Goal: Information Seeking & Learning: Find specific fact

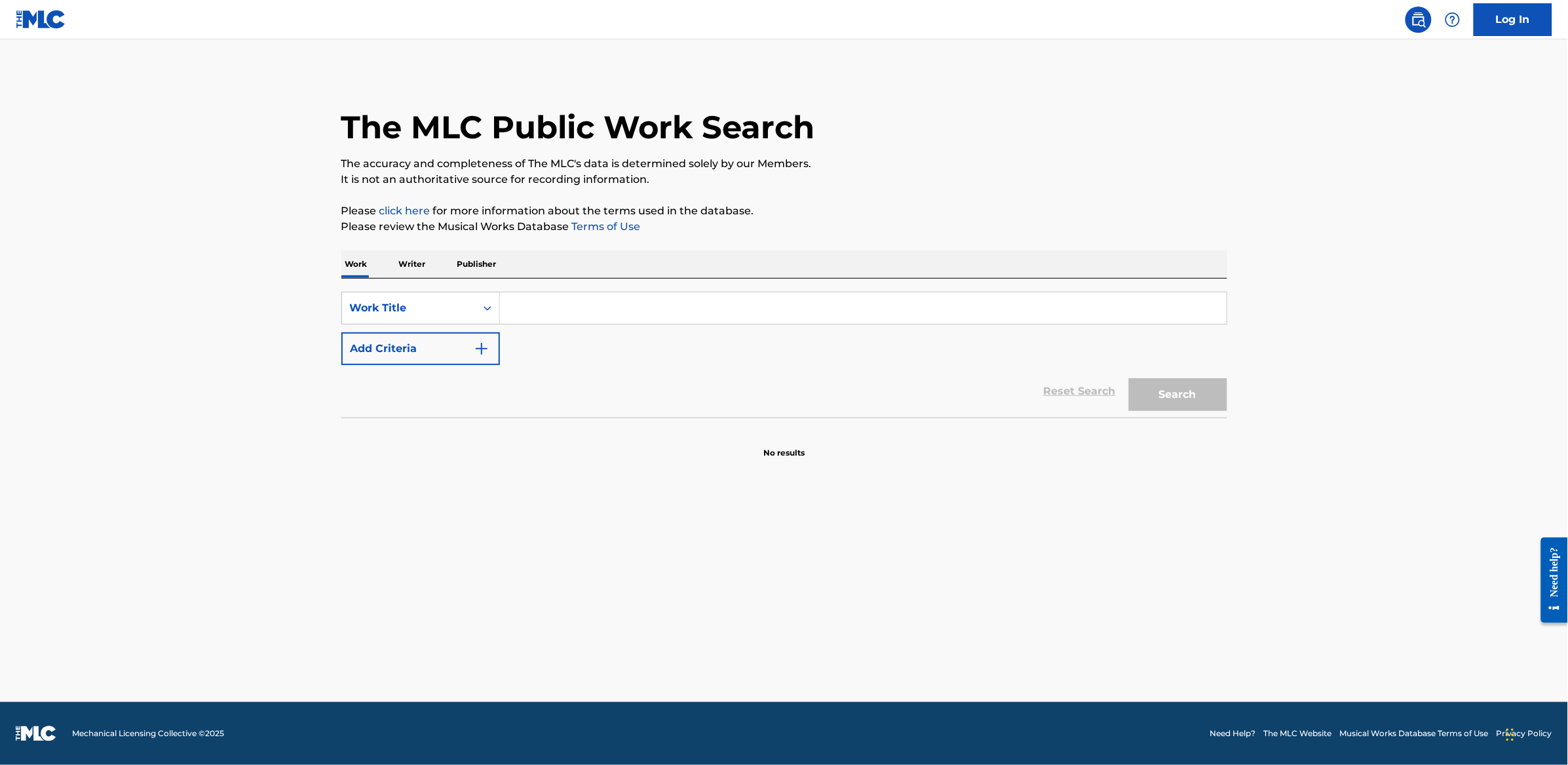
click at [588, 328] on div "SearchWithCriteria02d756b9-0698-4f82-aaf3-d57b2de75a5b Work Title Add Criteria" at bounding box center [784, 328] width 886 height 73
click at [520, 302] on input "Search Form" at bounding box center [863, 308] width 726 height 31
paste input "[PERSON_NAME] e [PERSON_NAME], pollo e brace"
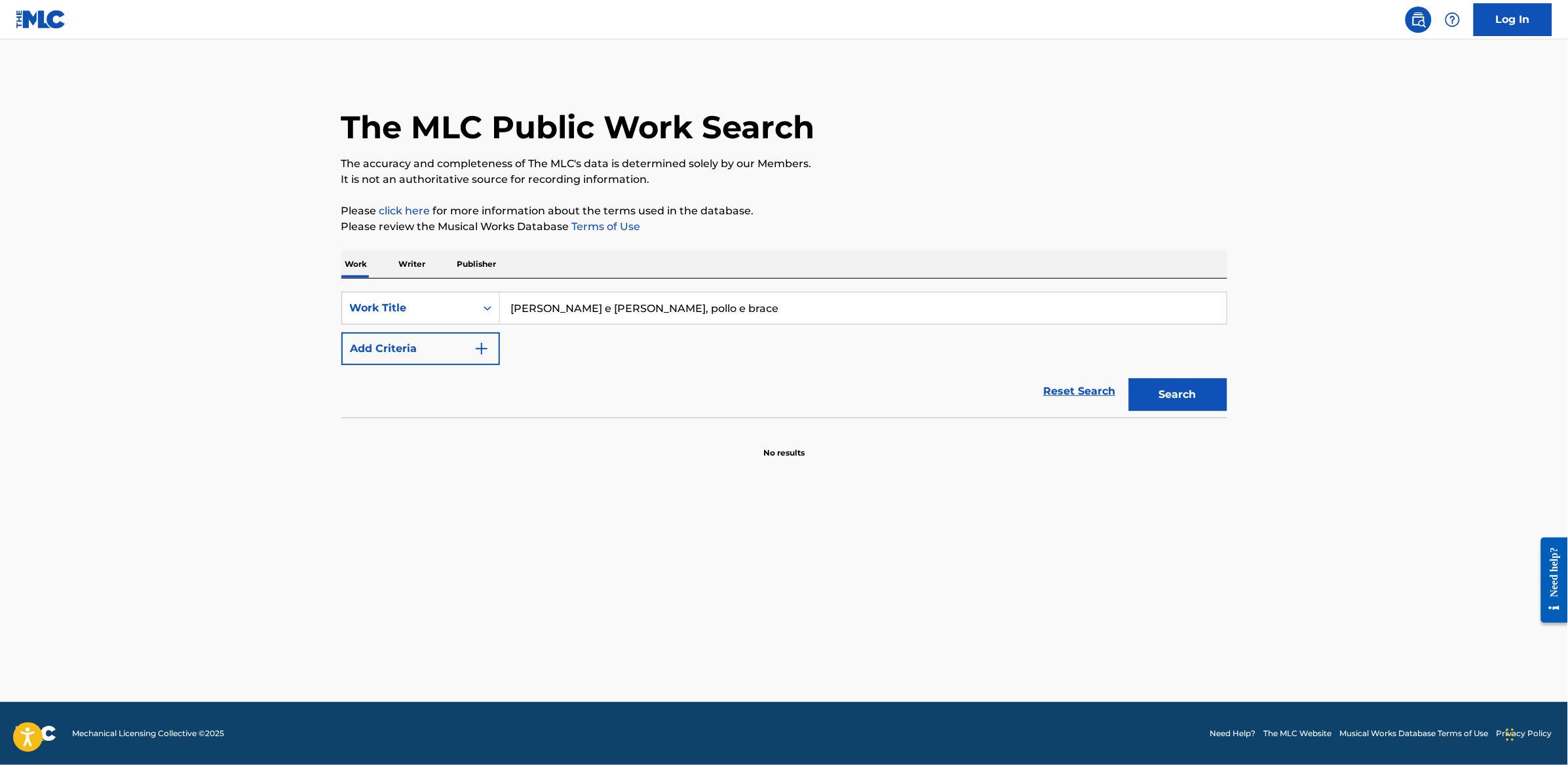
type input "[PERSON_NAME] e [PERSON_NAME], pollo e brace"
click at [445, 333] on button "Add Criteria" at bounding box center [421, 349] width 159 height 33
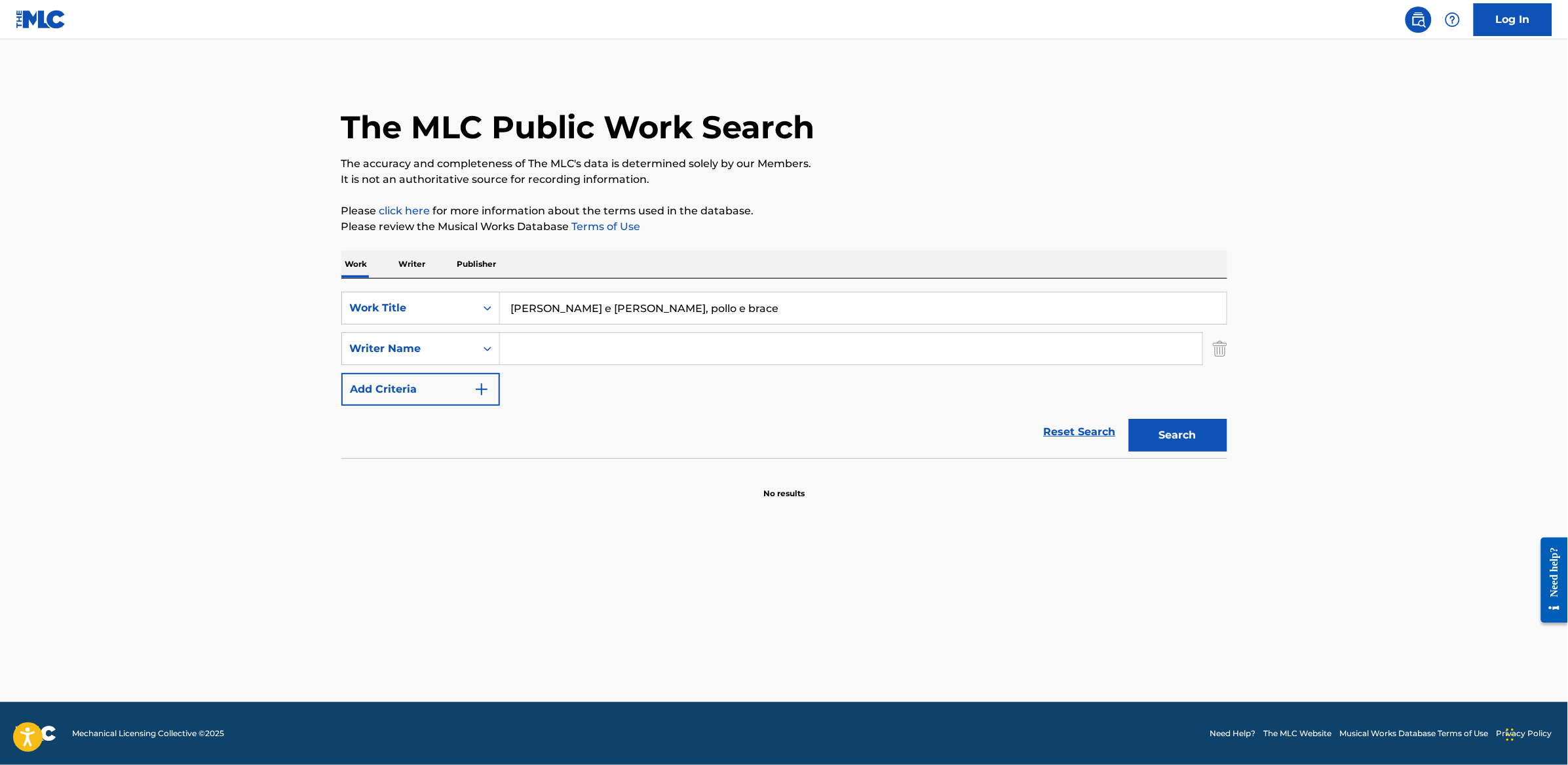
click at [546, 339] on input "Search Form" at bounding box center [851, 349] width 702 height 31
paste input "[PERSON_NAME]"
type input "[PERSON_NAME]"
click at [1129, 419] on button "Search" at bounding box center [1178, 435] width 98 height 33
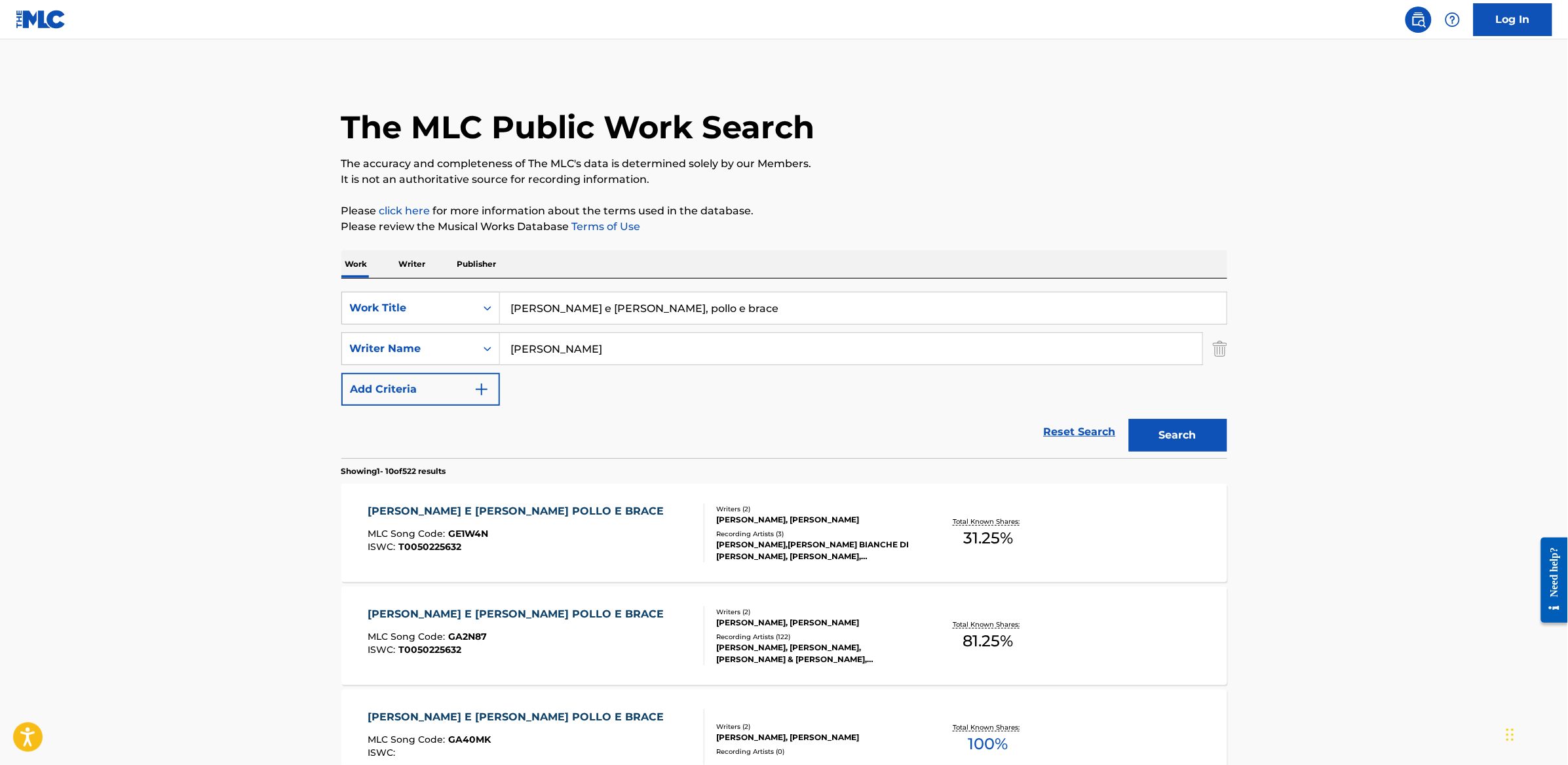
click at [616, 524] on div "[PERSON_NAME] E [PERSON_NAME] POLLO E BRACE MLC Song Code : GE1W4N ISWC : T0050…" at bounding box center [535, 533] width 337 height 59
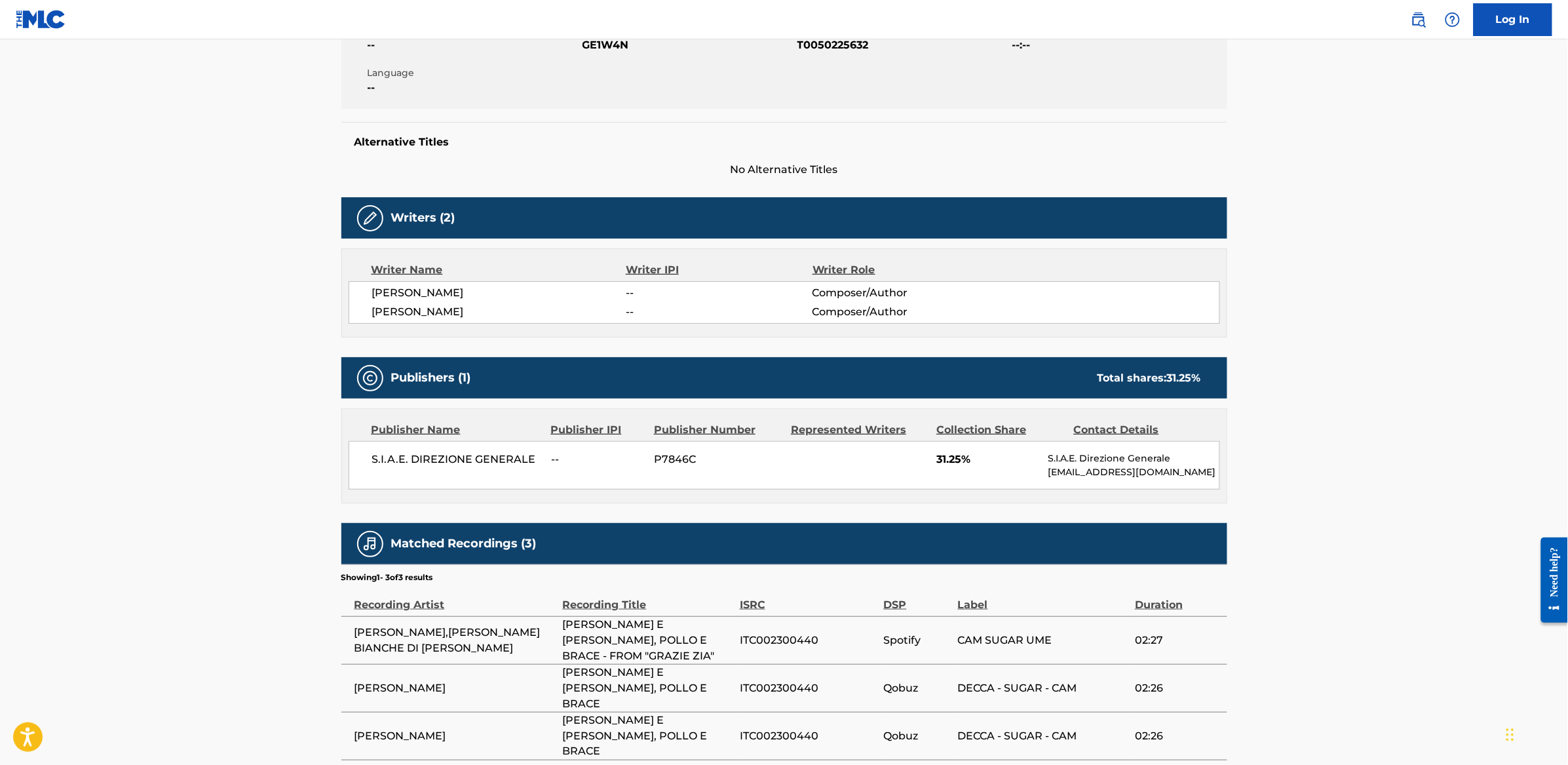
scroll to position [298, 0]
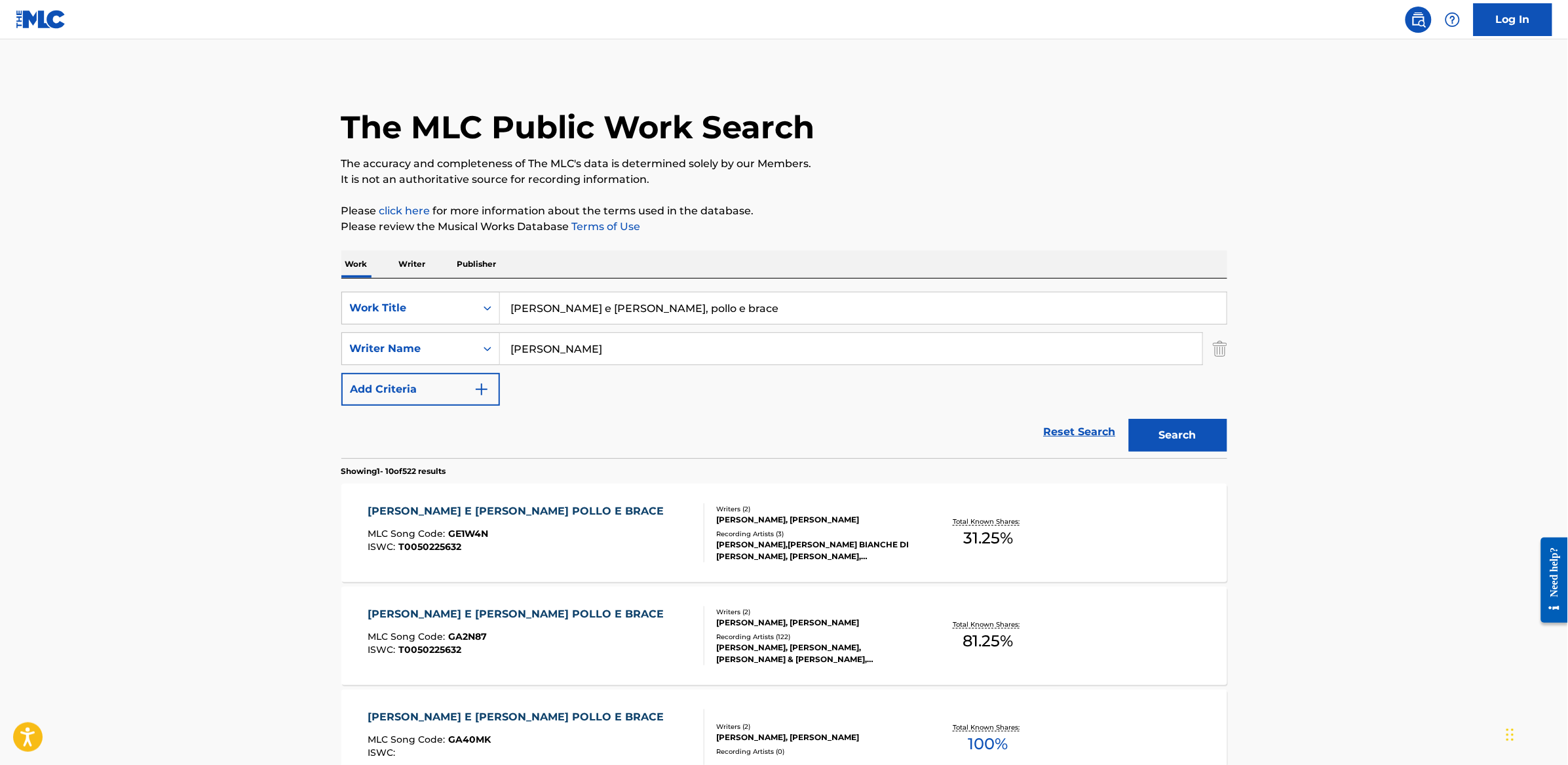
click at [599, 612] on div "[PERSON_NAME] E [PERSON_NAME] POLLO E BRACE MLC Song Code : GA2N87 ISWC : T0050…" at bounding box center [535, 635] width 337 height 59
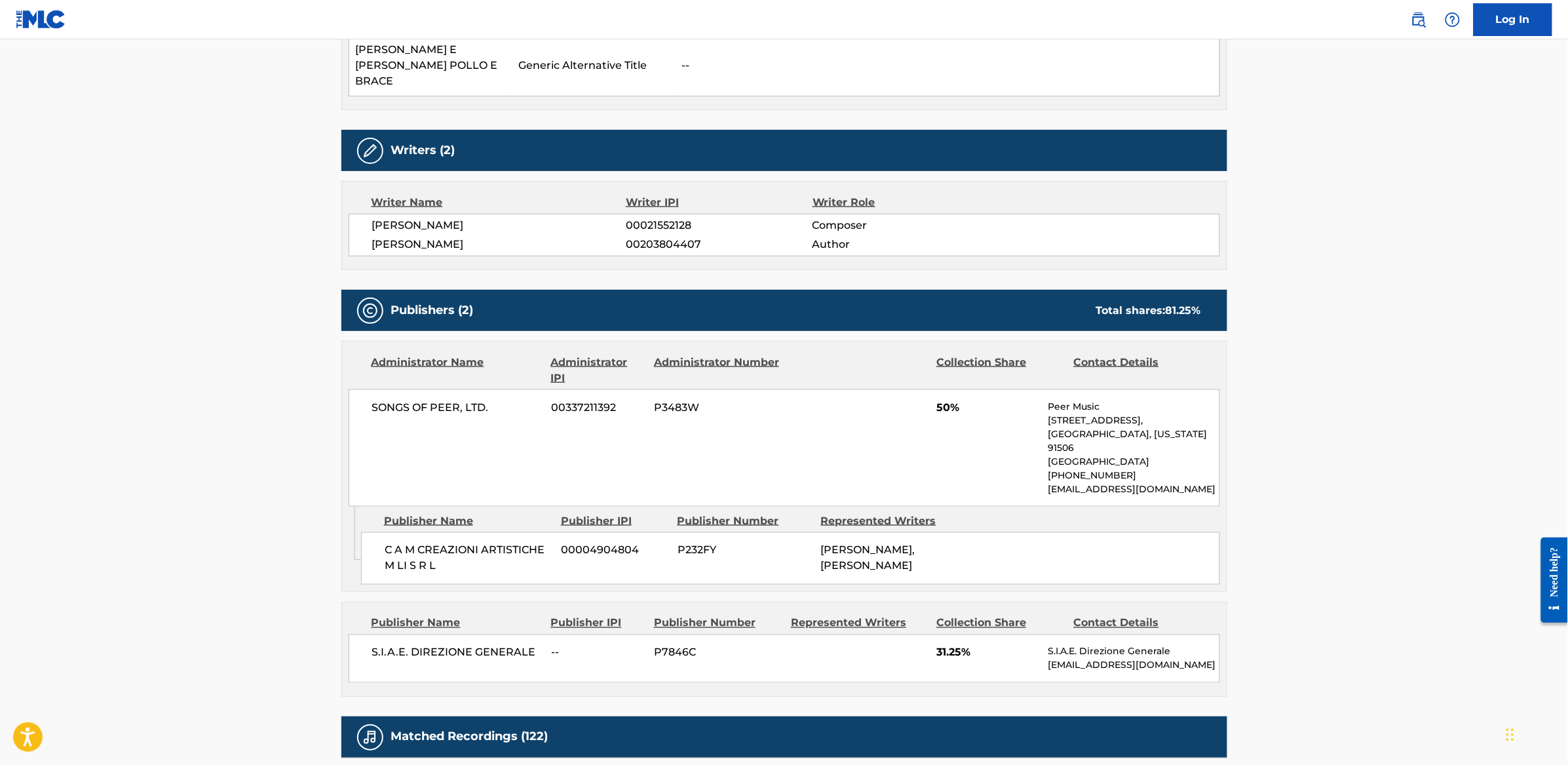
scroll to position [514, 0]
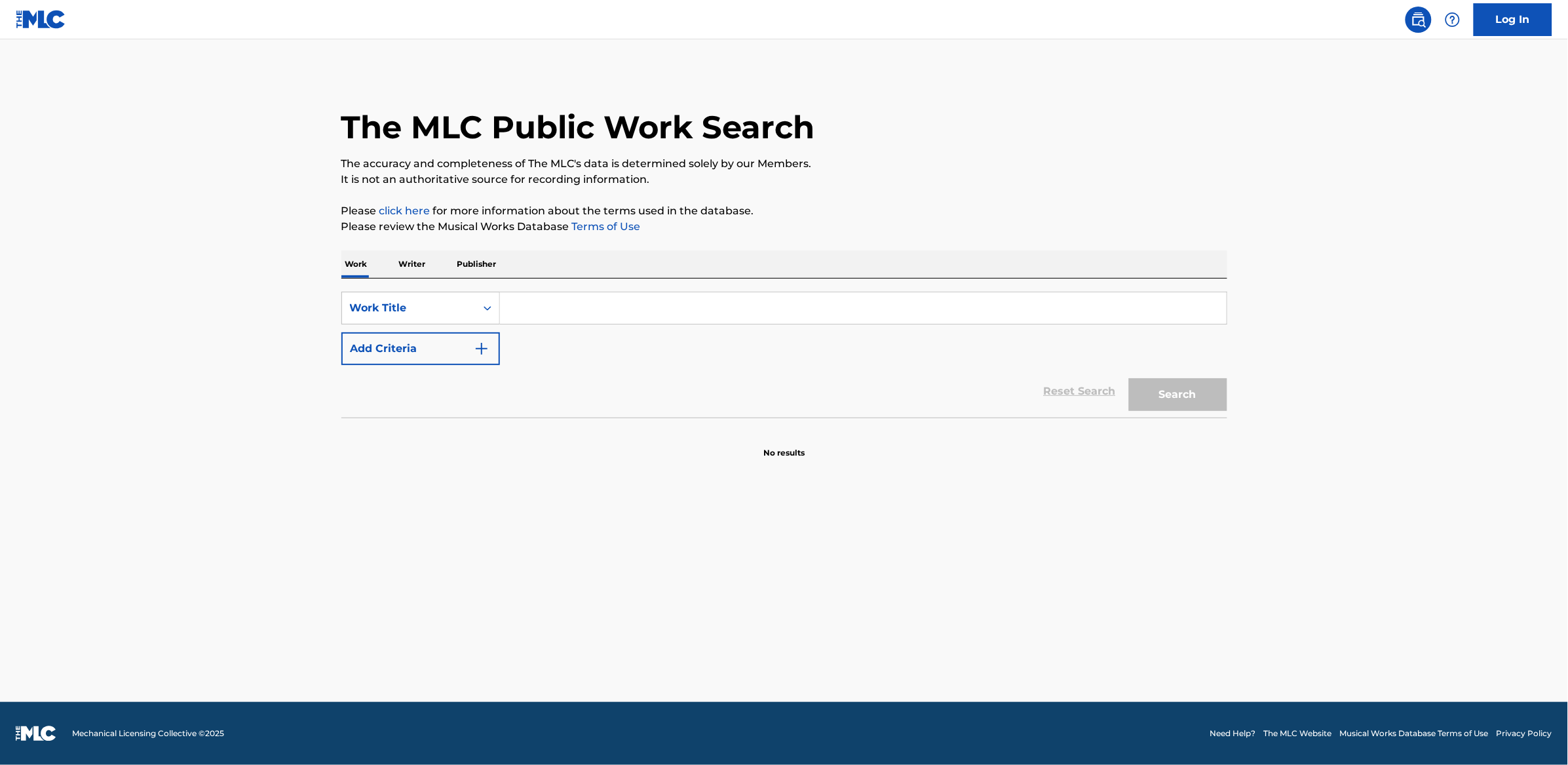
click at [667, 304] on input "Search Form" at bounding box center [863, 308] width 726 height 31
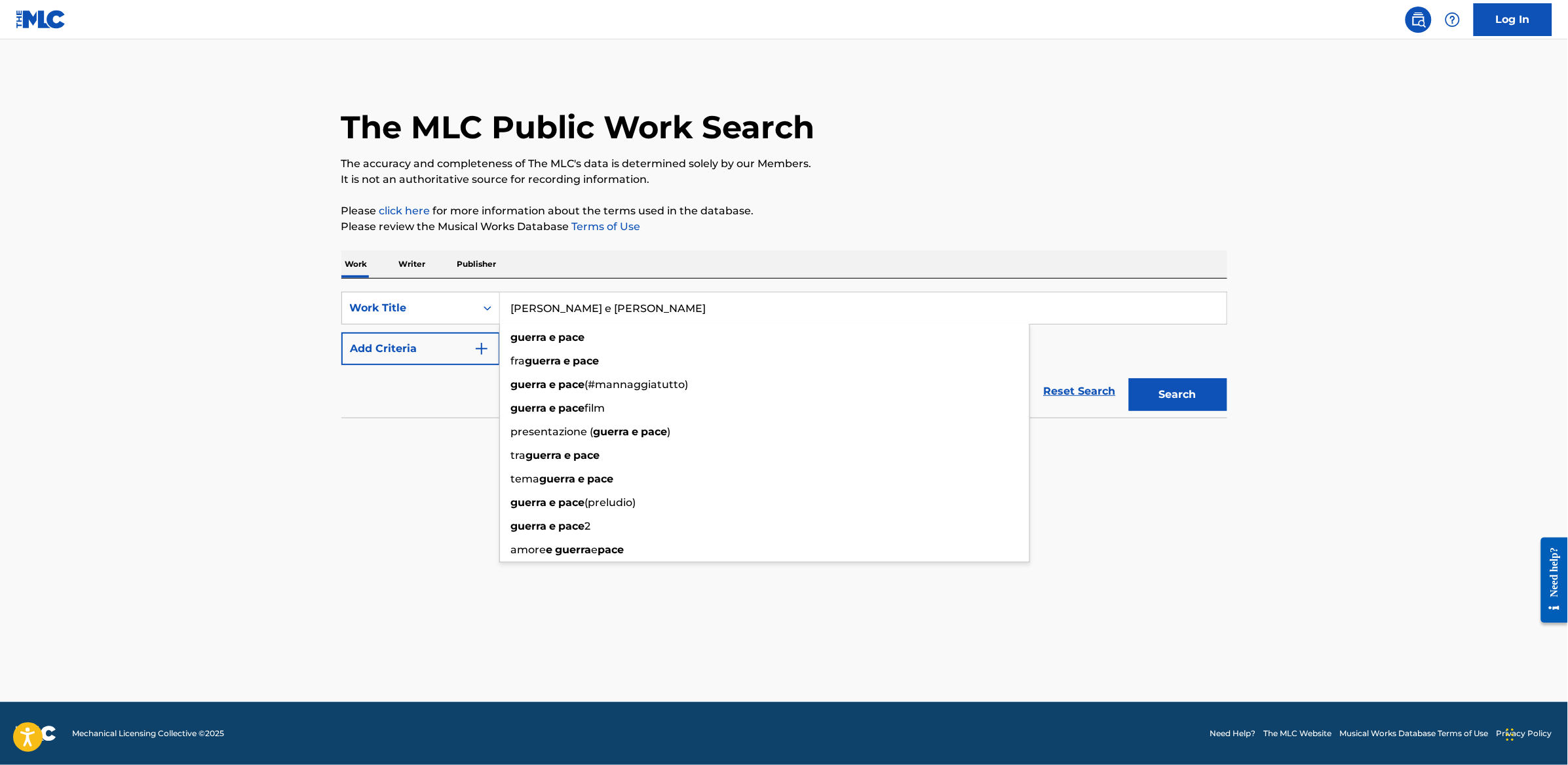
type input "[PERSON_NAME] e [PERSON_NAME]"
click at [461, 355] on button "Add Criteria" at bounding box center [421, 349] width 159 height 33
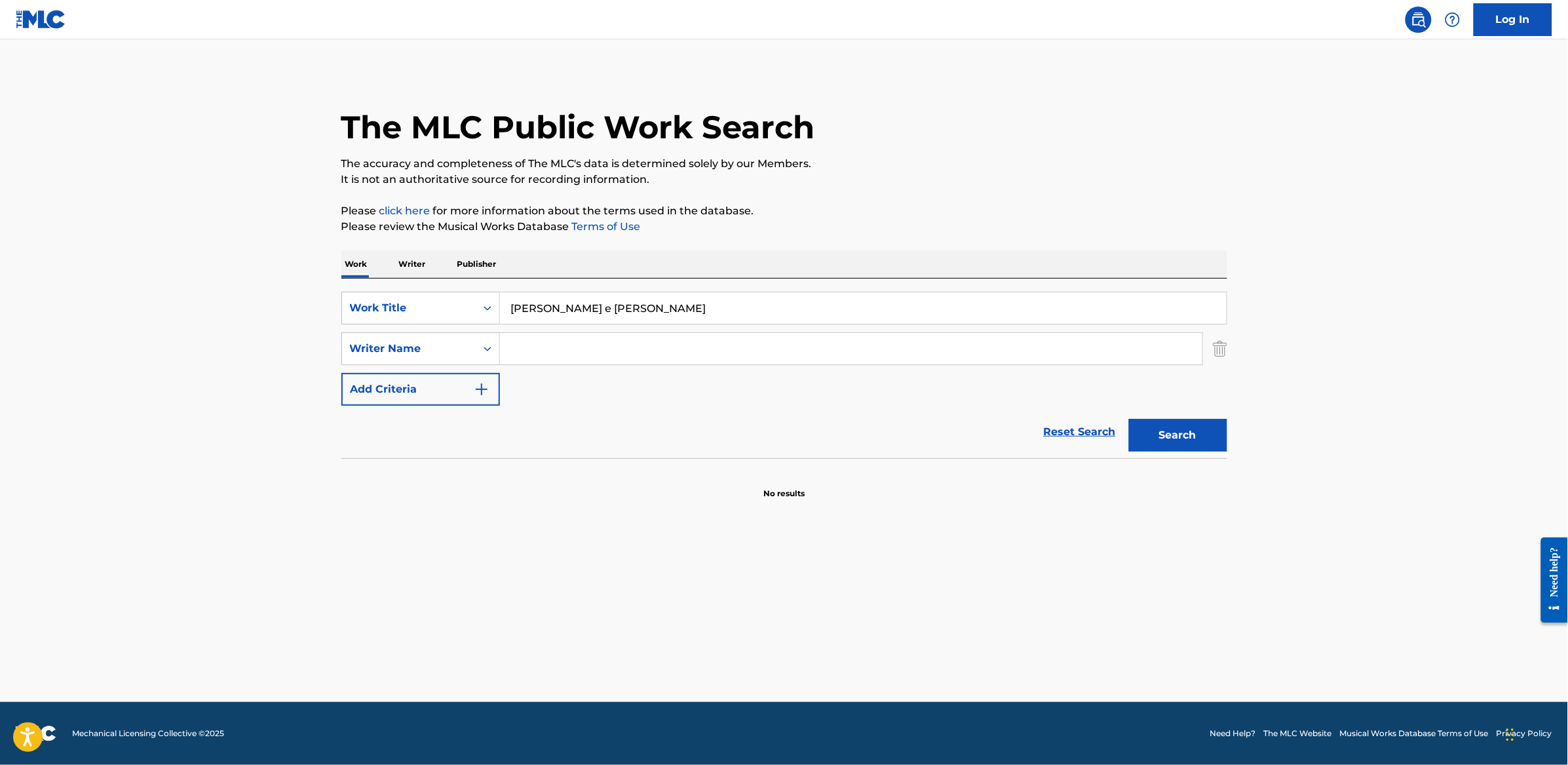
click at [599, 353] on input "Search Form" at bounding box center [851, 349] width 702 height 31
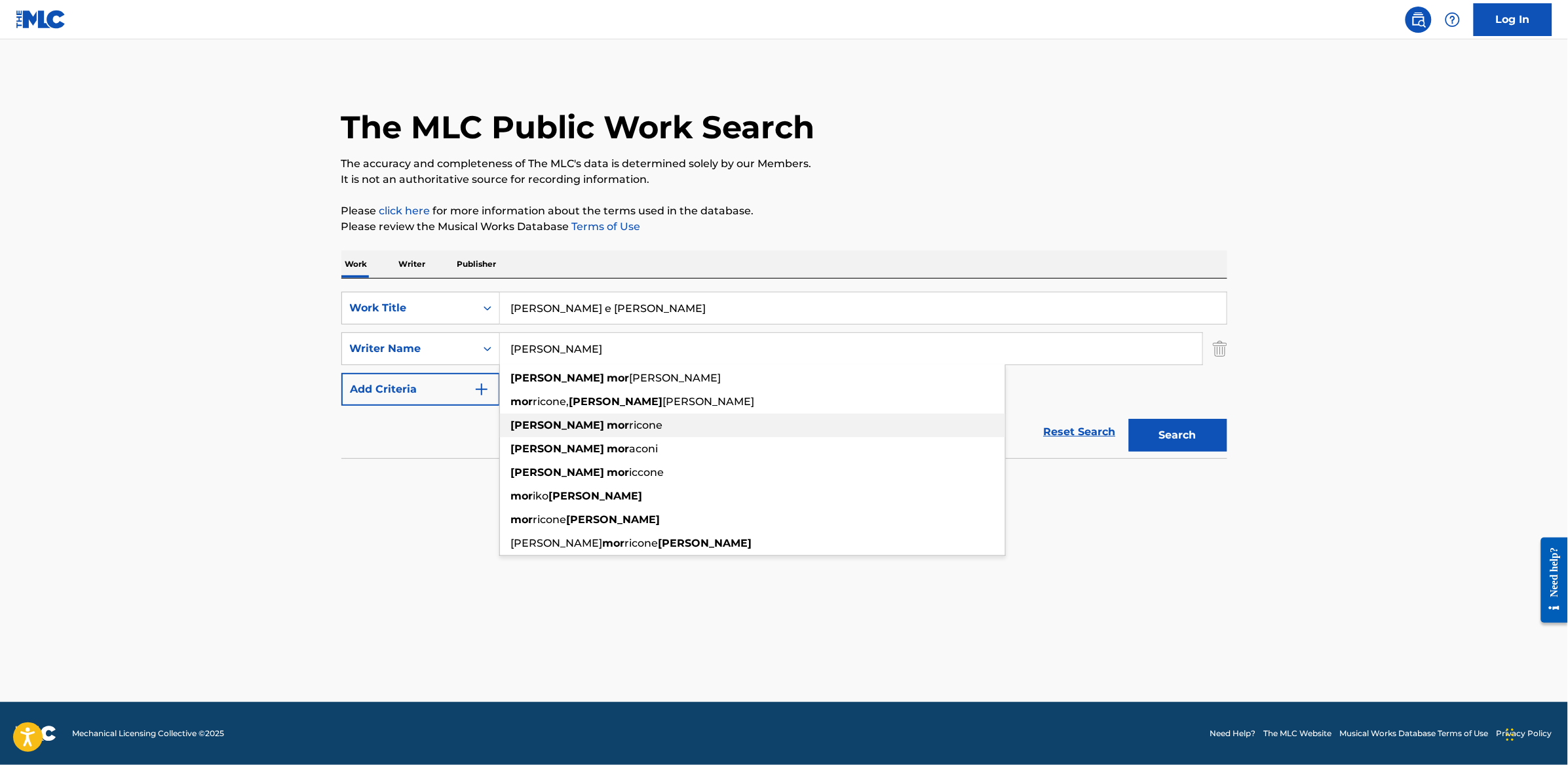
click at [630, 429] on span "ricone" at bounding box center [646, 425] width 34 height 13
type input "[PERSON_NAME]"
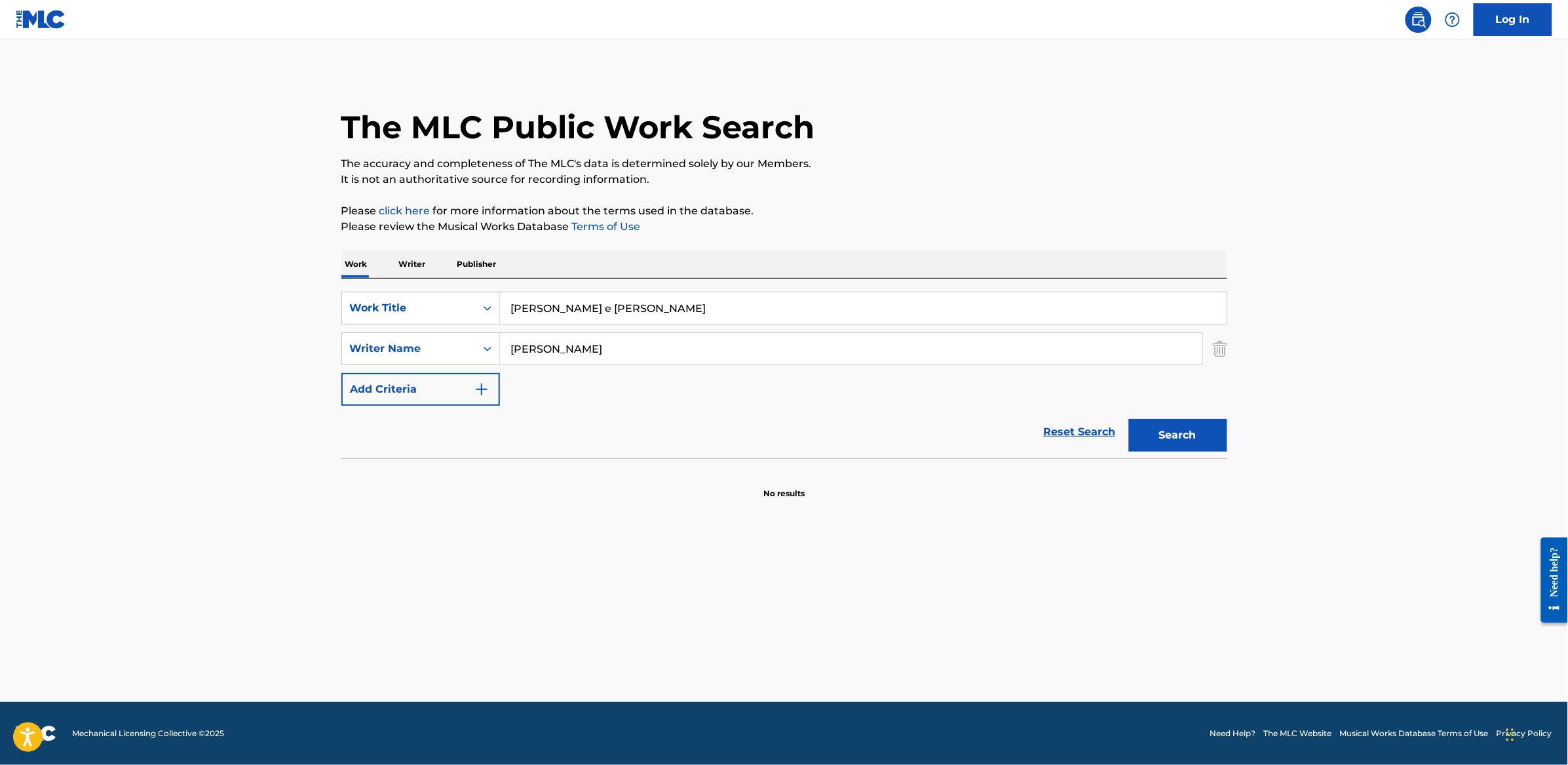
click at [1190, 425] on button "Search" at bounding box center [1178, 435] width 98 height 33
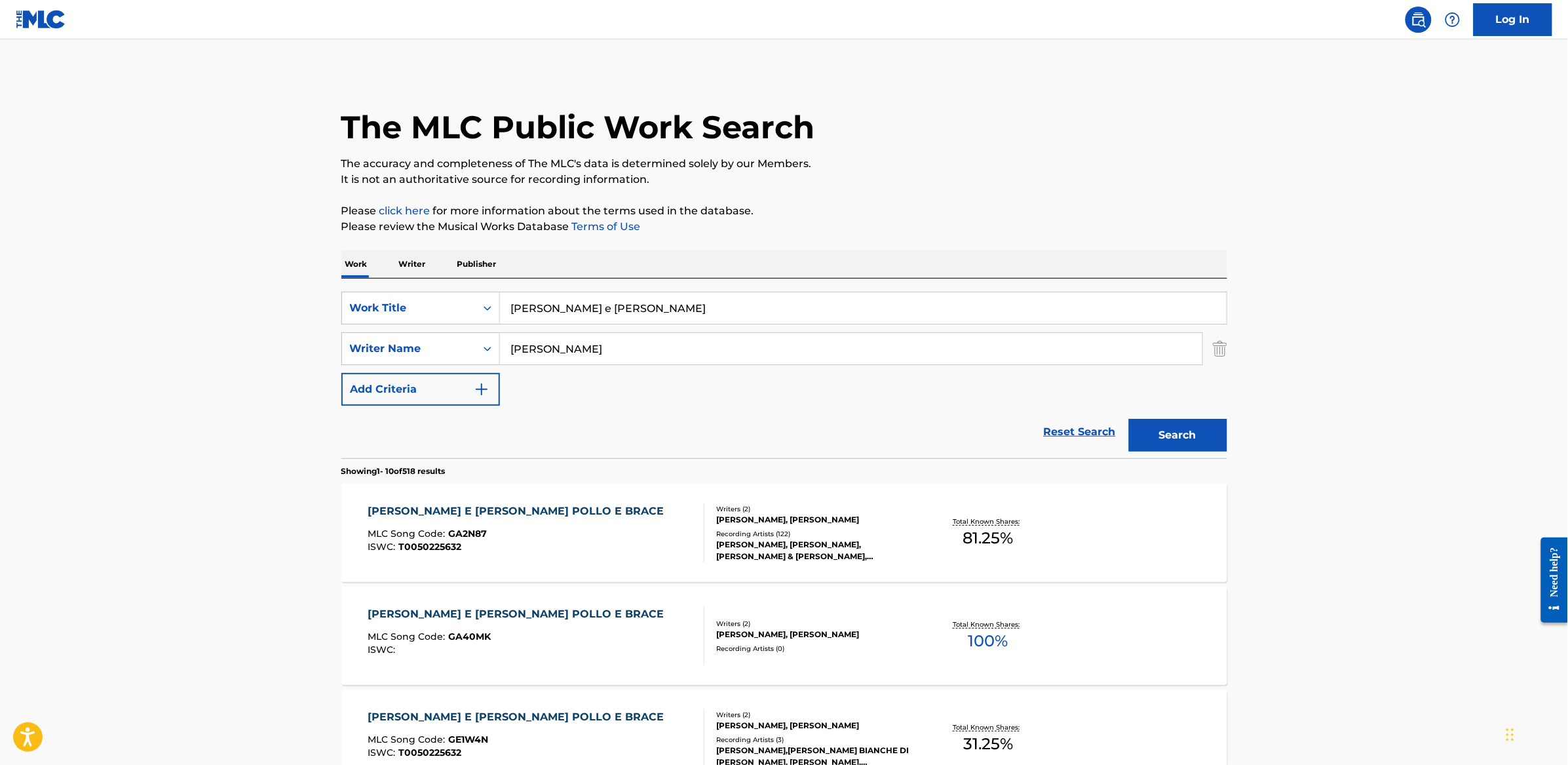
click at [579, 512] on div "[PERSON_NAME] E [PERSON_NAME] POLLO E BRACE MLC Song Code : GA2N87 ISWC : T0050…" at bounding box center [535, 533] width 337 height 59
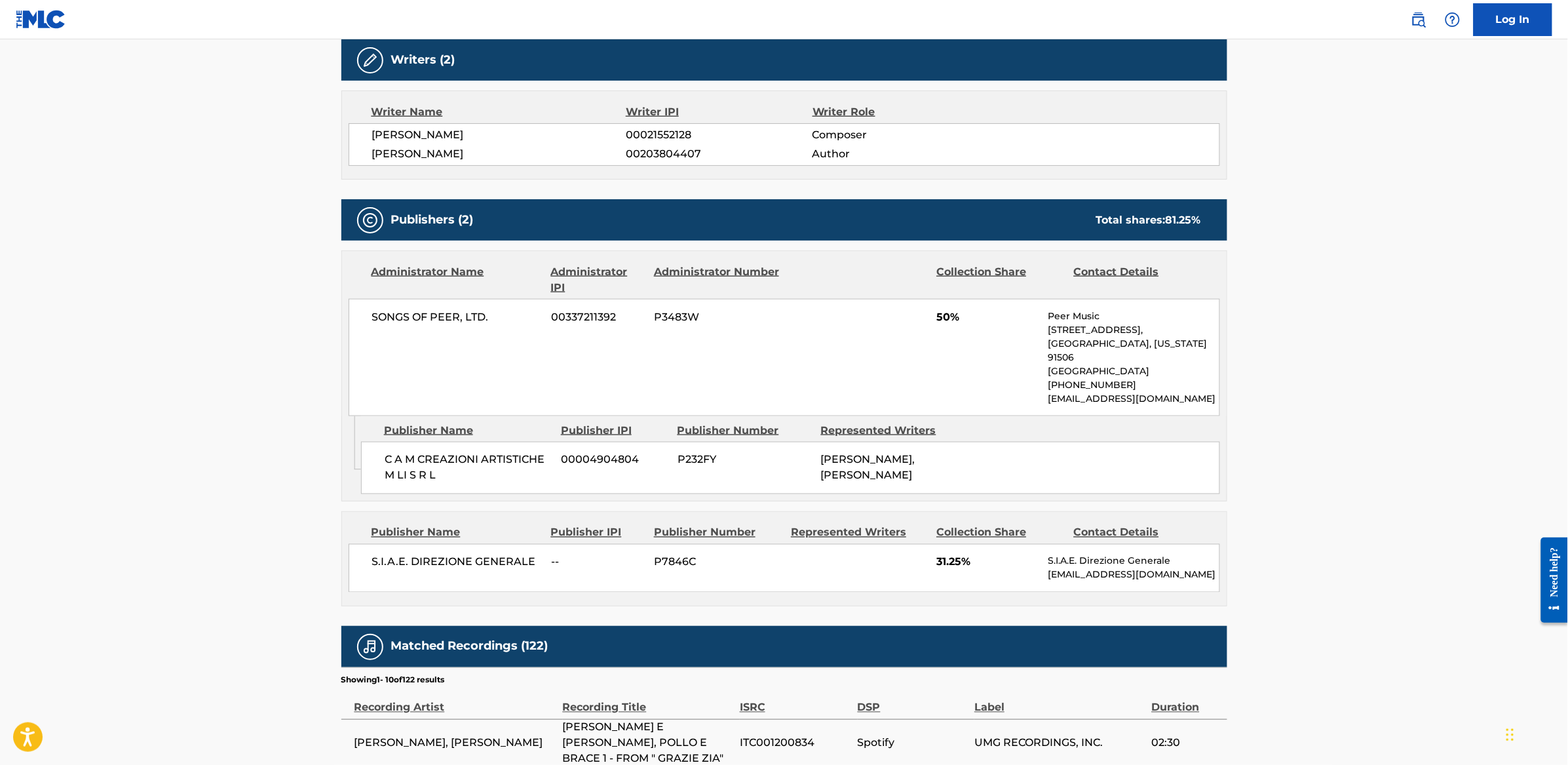
scroll to position [619, 0]
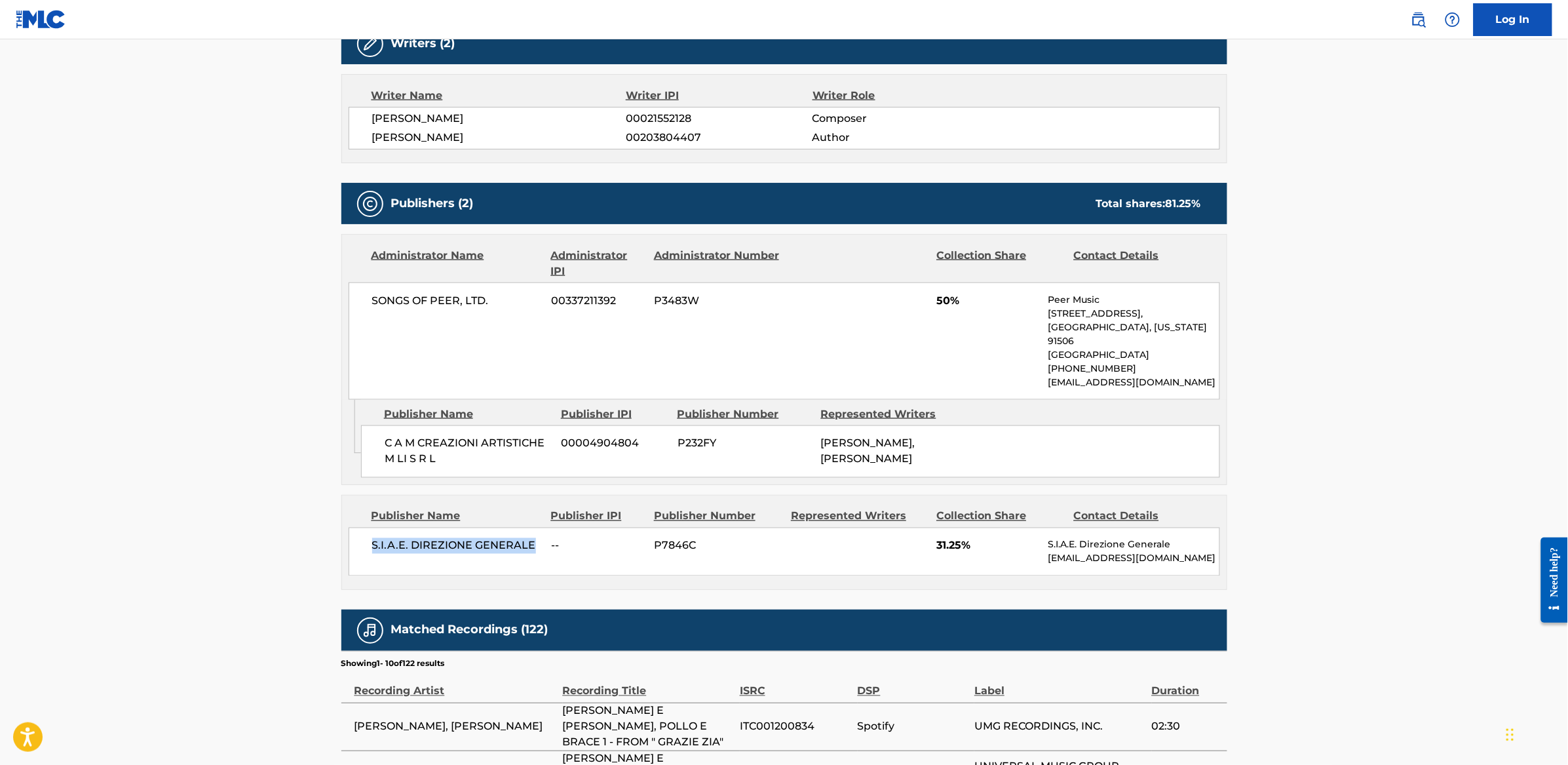
drag, startPoint x: 360, startPoint y: 489, endPoint x: 533, endPoint y: 489, distance: 173.0
click at [533, 528] on div "S.I.A.E. DIREZIONE GENERALE -- P7846C 31.25% S.I.A.E. Direzione Generale [EMAIL…" at bounding box center [784, 552] width 872 height 49
copy span "S.I.A.E. DIREZIONE GENERALE"
